Goal: Task Accomplishment & Management: Use online tool/utility

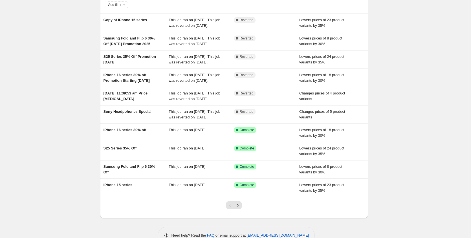
scroll to position [85, 0]
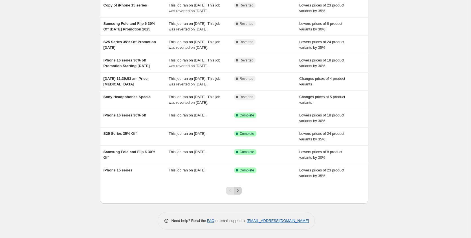
click at [241, 190] on icon "Next" at bounding box center [238, 191] width 6 height 6
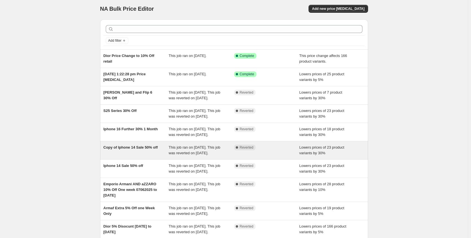
scroll to position [0, 0]
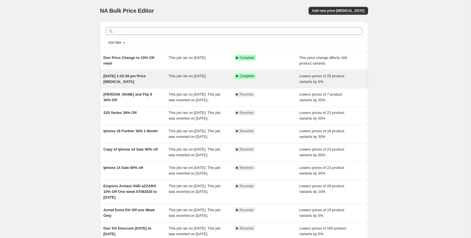
click at [206, 82] on div "This job ran on 14 June 2025." at bounding box center [201, 78] width 65 height 11
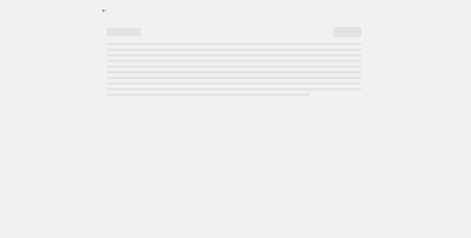
select select "percentage"
select select "no_change"
select select "vendor"
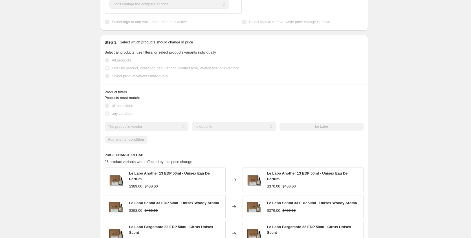
scroll to position [395, 0]
